Goal: Information Seeking & Learning: Learn about a topic

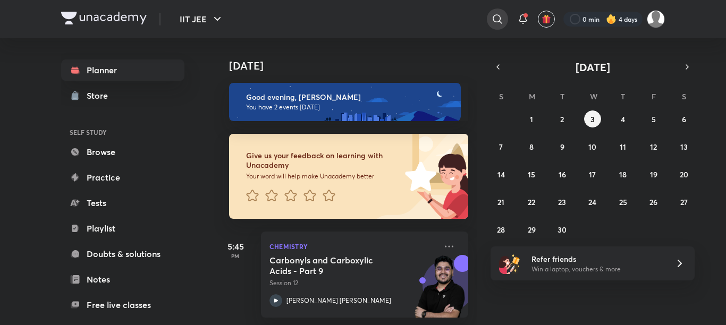
click at [494, 15] on icon at bounding box center [497, 19] width 13 height 13
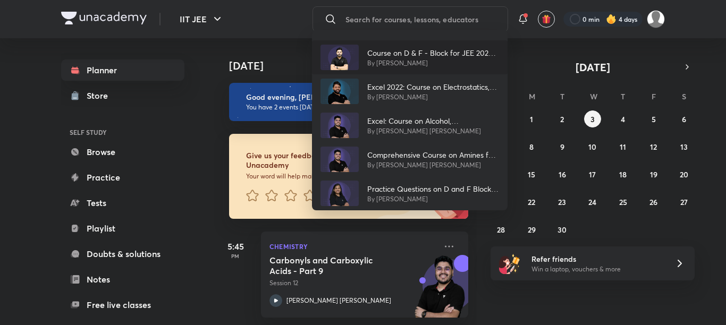
click at [454, 47] on p "Course on D & F - Block for JEE 2025 Class 12" at bounding box center [433, 52] width 132 height 11
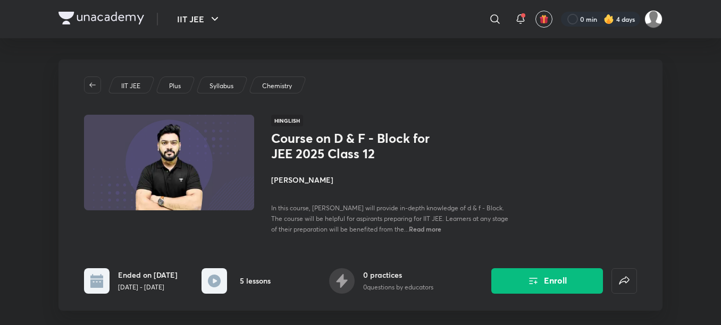
click at [346, 91] on div "IIT JEE Plus Syllabus Chemistry" at bounding box center [360, 85] width 553 height 17
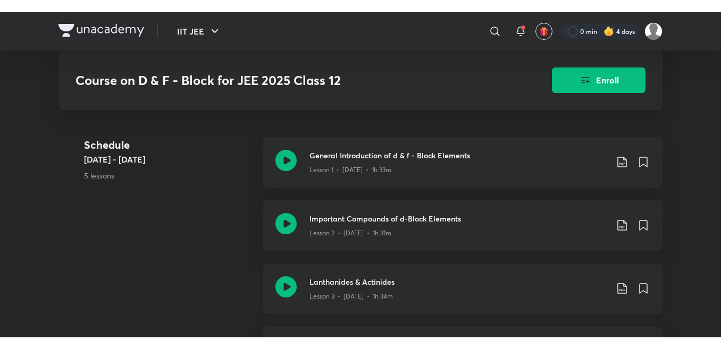
scroll to position [361, 0]
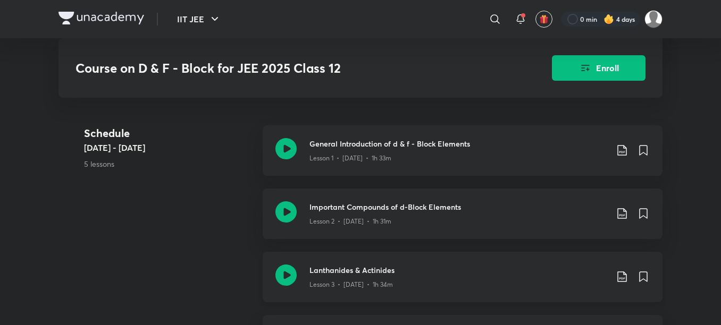
click at [321, 212] on h3 "Important Compounds of d-Block Elements" at bounding box center [458, 206] width 298 height 11
